Goal: Task Accomplishment & Management: Manage account settings

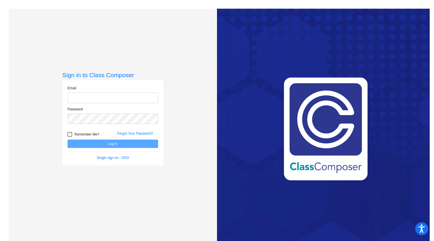
type input "[EMAIL_ADDRESS][DOMAIN_NAME]"
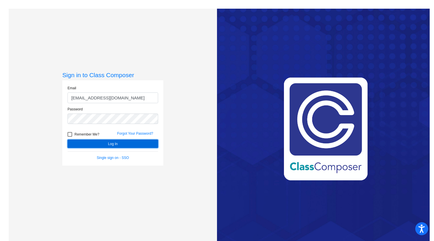
click at [117, 145] on button "Log In" at bounding box center [113, 143] width 91 height 8
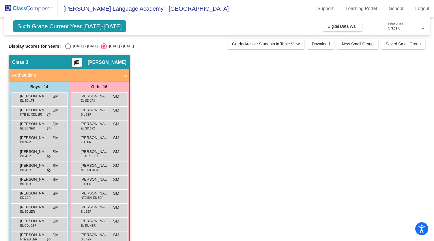
click at [68, 46] on div "Select an option" at bounding box center [68, 46] width 6 height 6
click at [68, 49] on input "[DATE] - [DATE]" at bounding box center [68, 49] width 0 height 0
radio input "true"
